Goal: Book appointment/travel/reservation

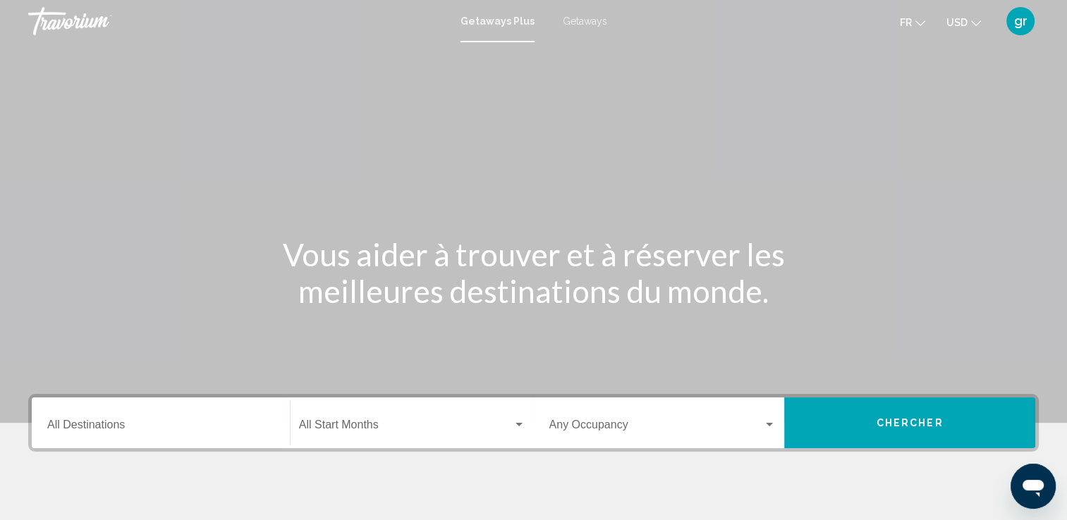
click at [143, 446] on mat-form-field "Destination All Destinations" at bounding box center [161, 423] width 244 height 50
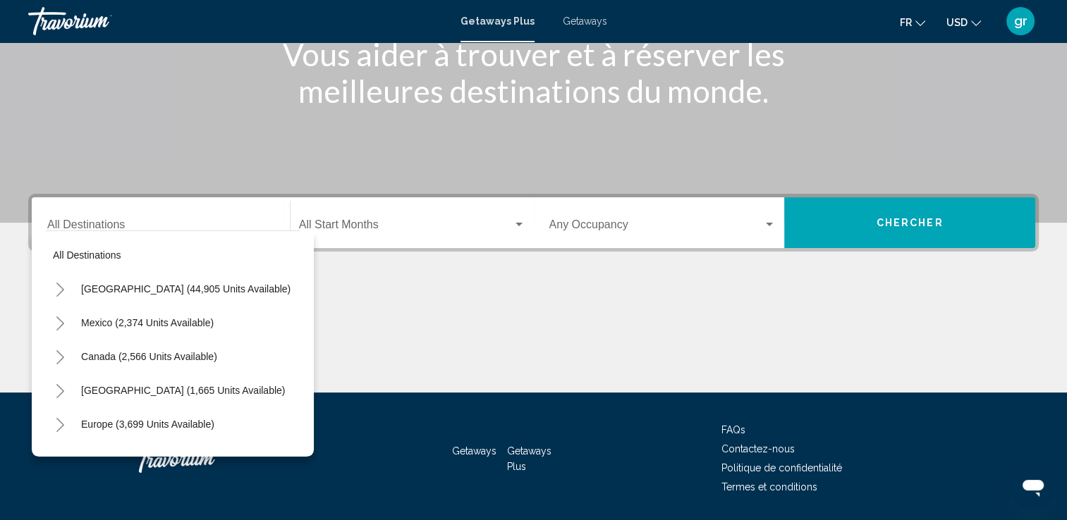
scroll to position [245, 0]
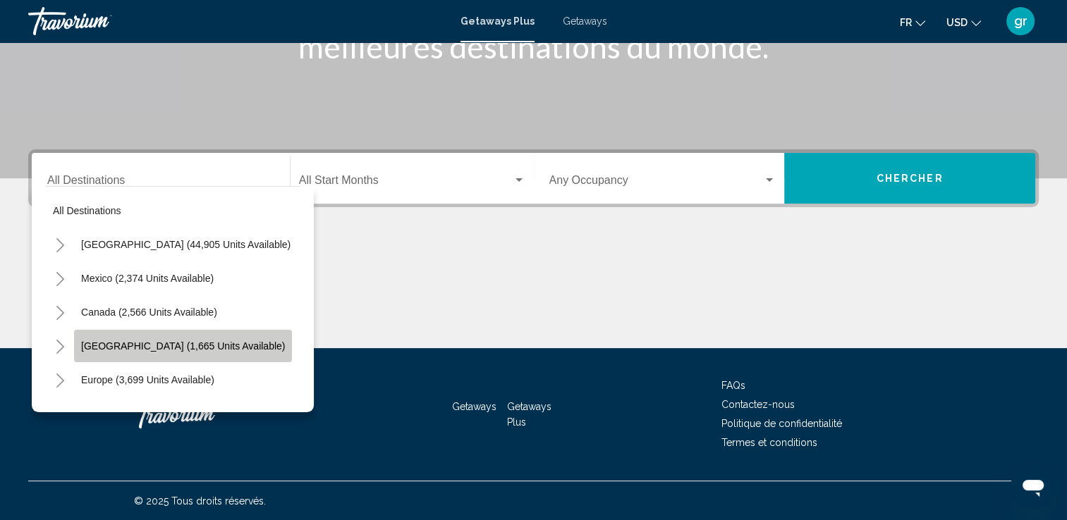
click at [149, 351] on span "[GEOGRAPHIC_DATA] (1,665 units available)" at bounding box center [183, 346] width 204 height 11
type input "**********"
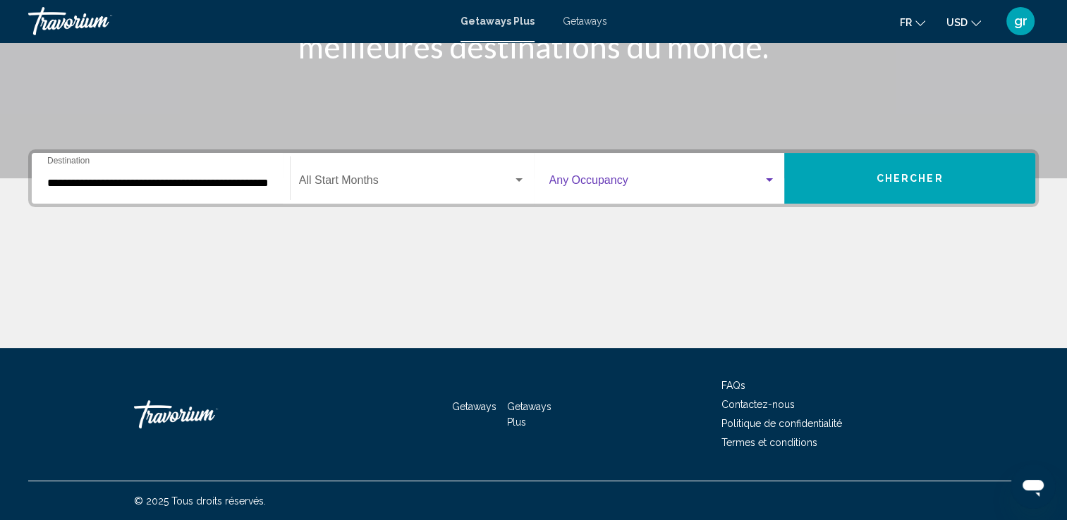
click at [769, 176] on div "Search widget" at bounding box center [769, 180] width 13 height 11
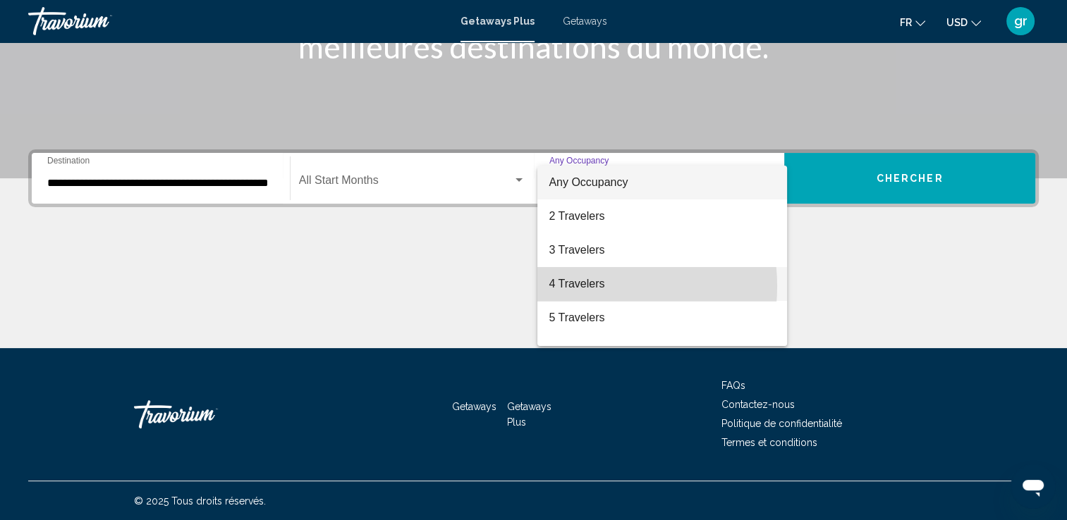
click at [577, 286] on span "4 Travelers" at bounding box center [662, 284] width 227 height 34
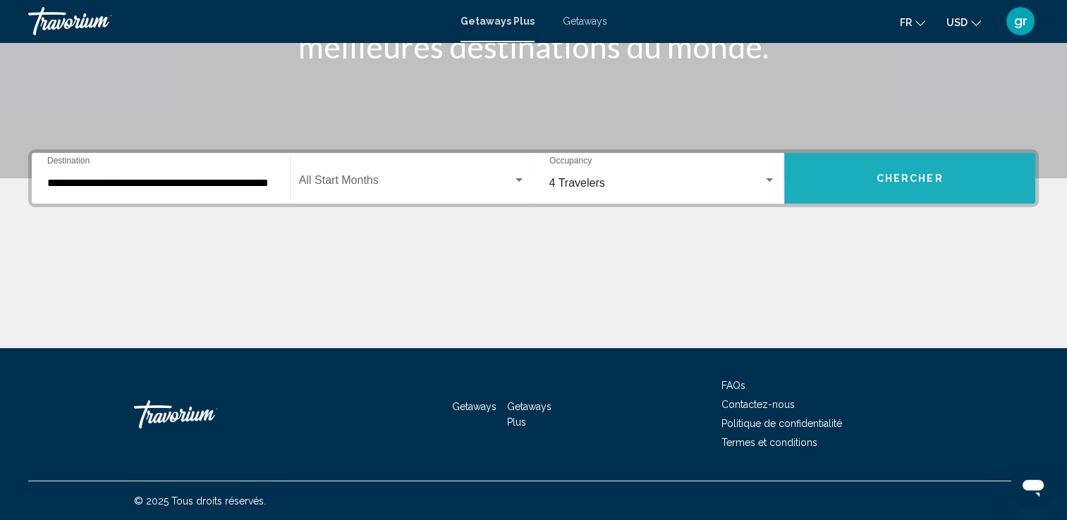
click at [934, 188] on button "Chercher" at bounding box center [909, 178] width 251 height 51
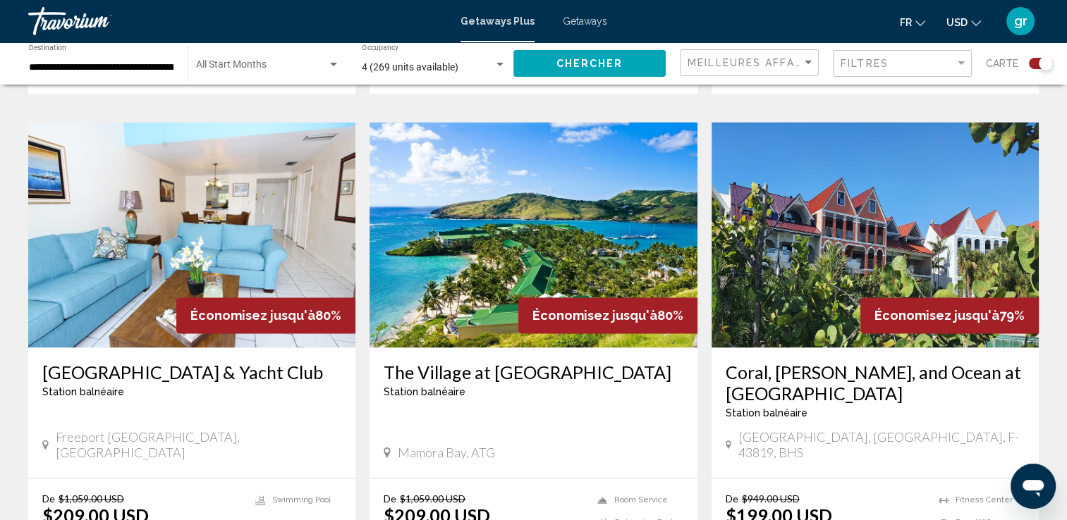
scroll to position [2002, 0]
